Goal: Task Accomplishment & Management: Use online tool/utility

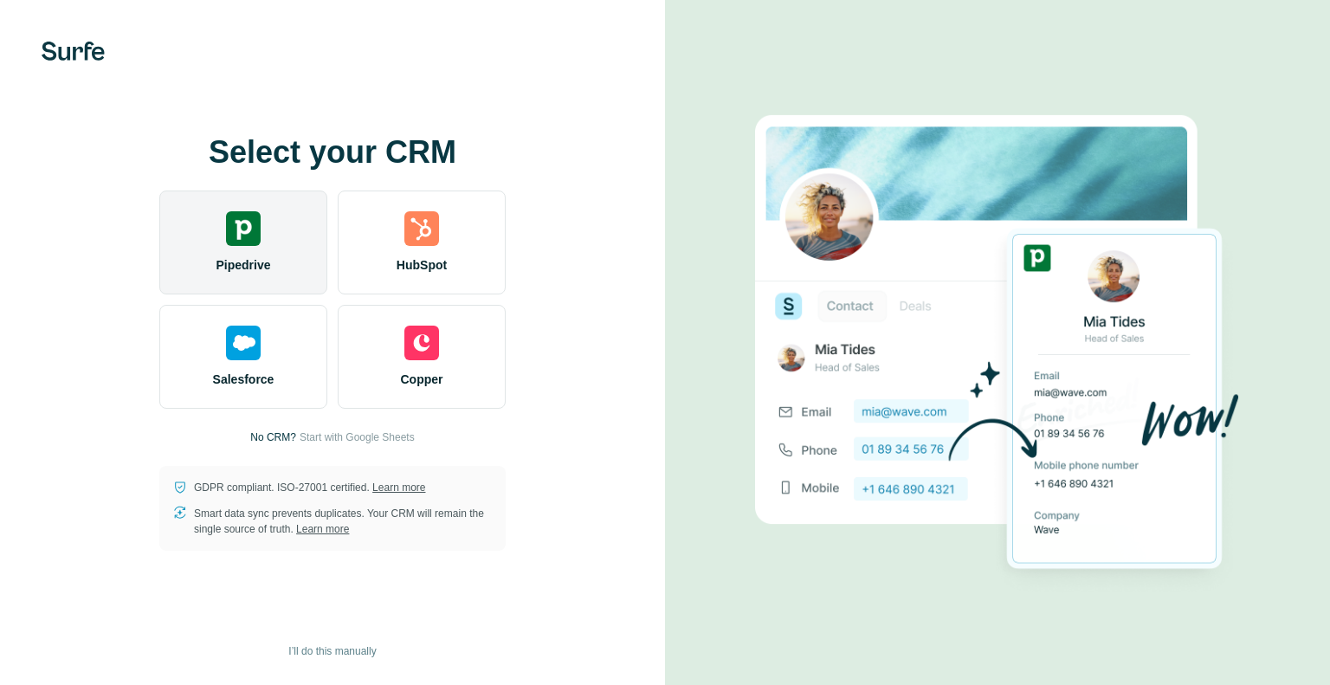
click at [262, 233] on div "Pipedrive" at bounding box center [243, 242] width 168 height 104
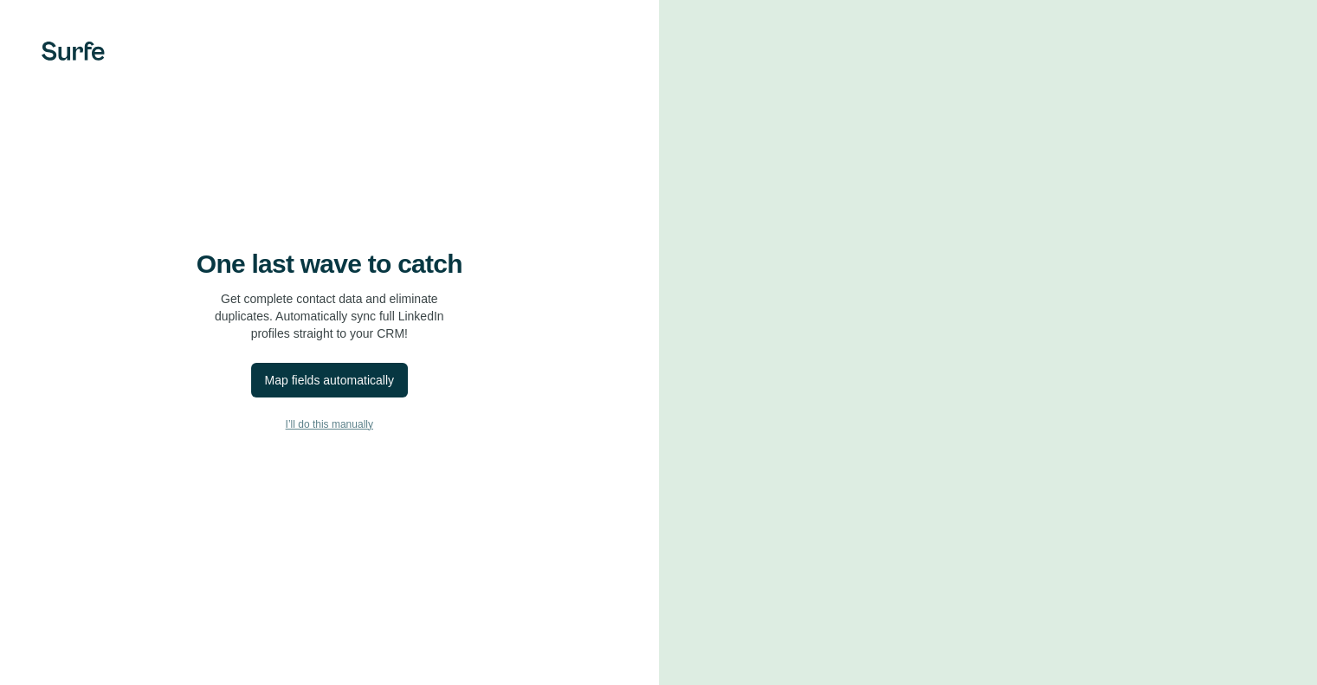
scroll to position [24, 0]
click at [357, 372] on div "Map fields automatically" at bounding box center [329, 379] width 129 height 17
